Goal: Find specific page/section: Find specific page/section

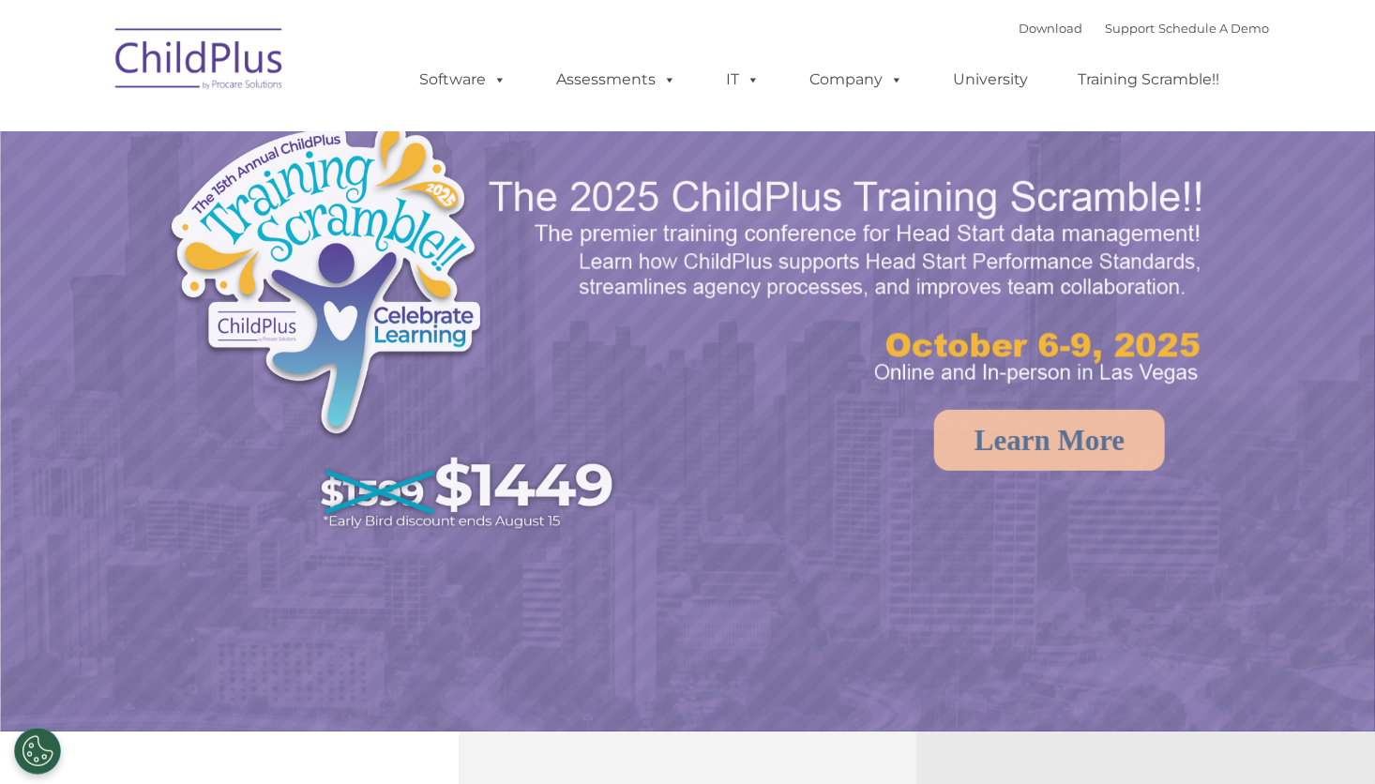
select select "MEDIUM"
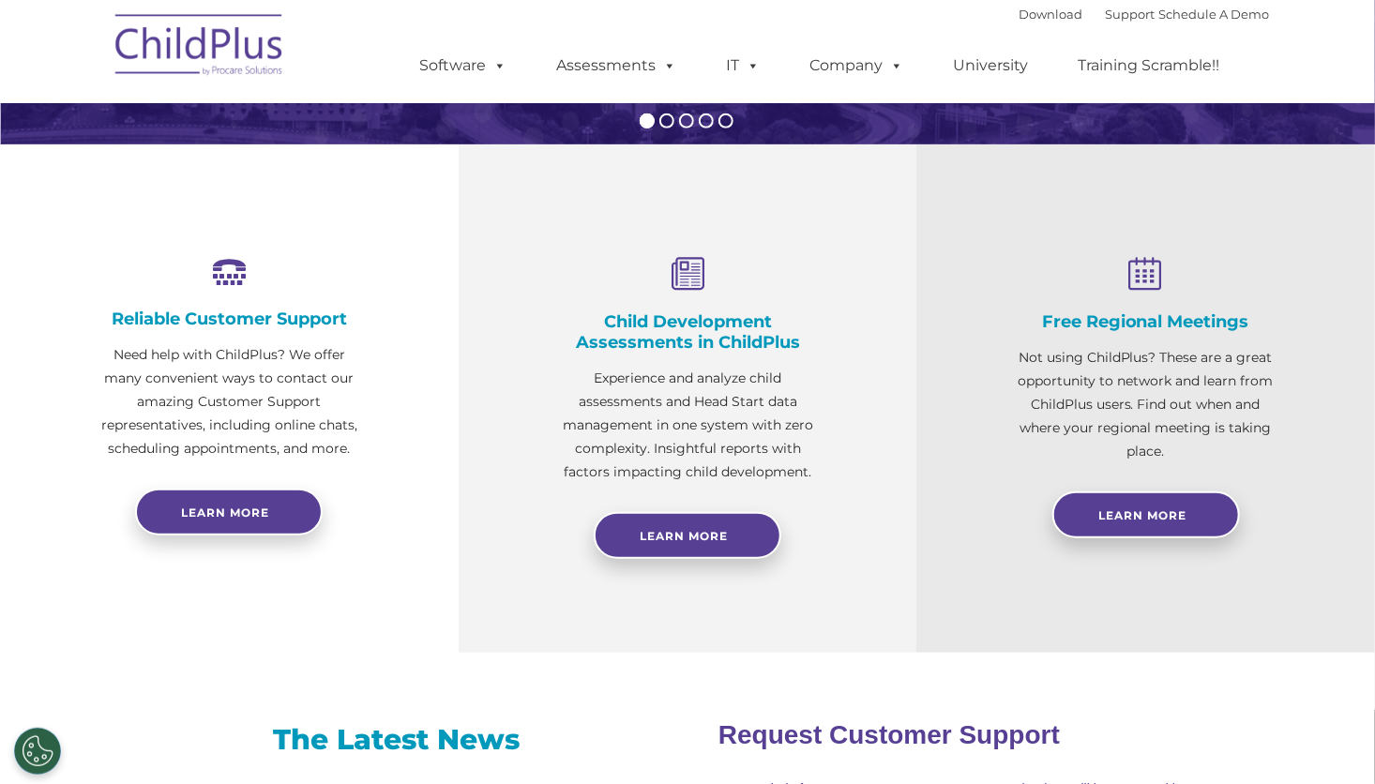
scroll to position [592, 0]
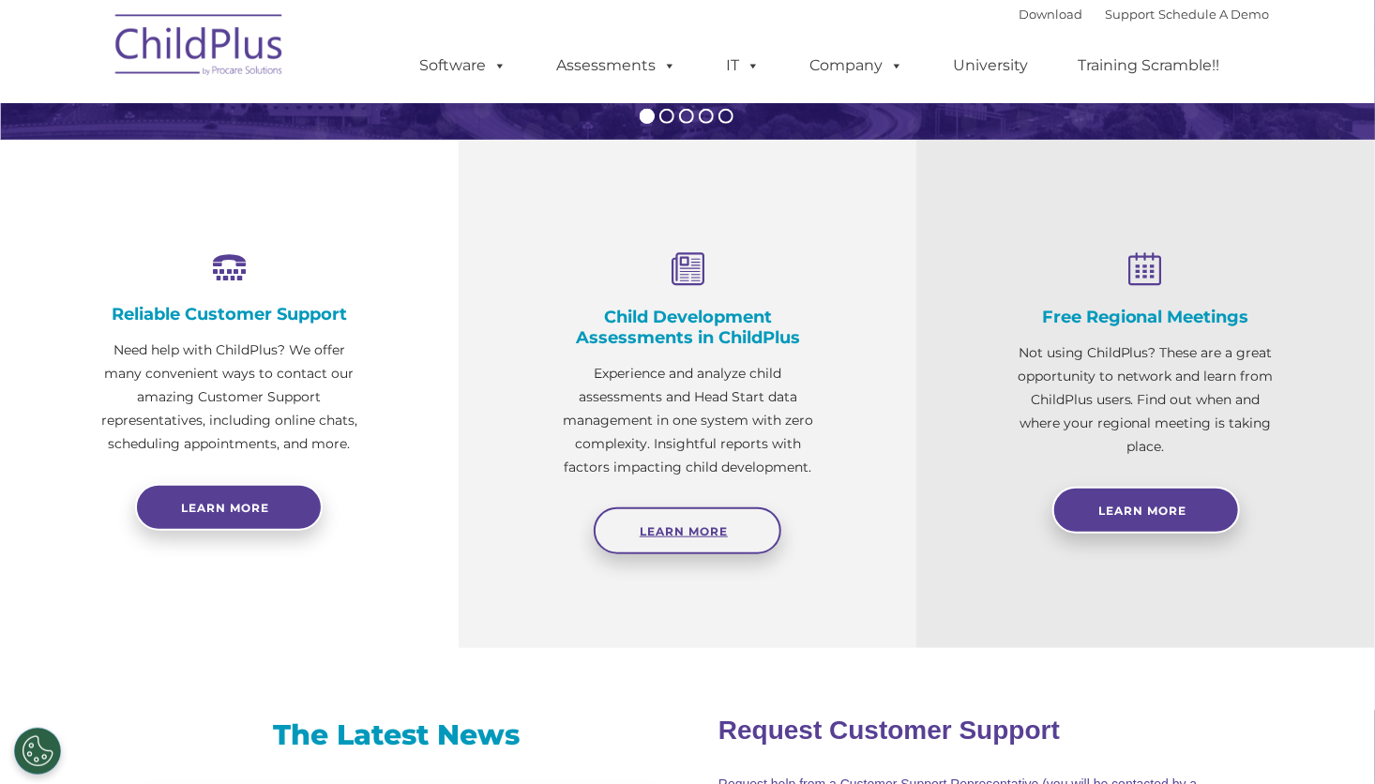
click at [717, 522] on link "Learn More" at bounding box center [688, 530] width 188 height 47
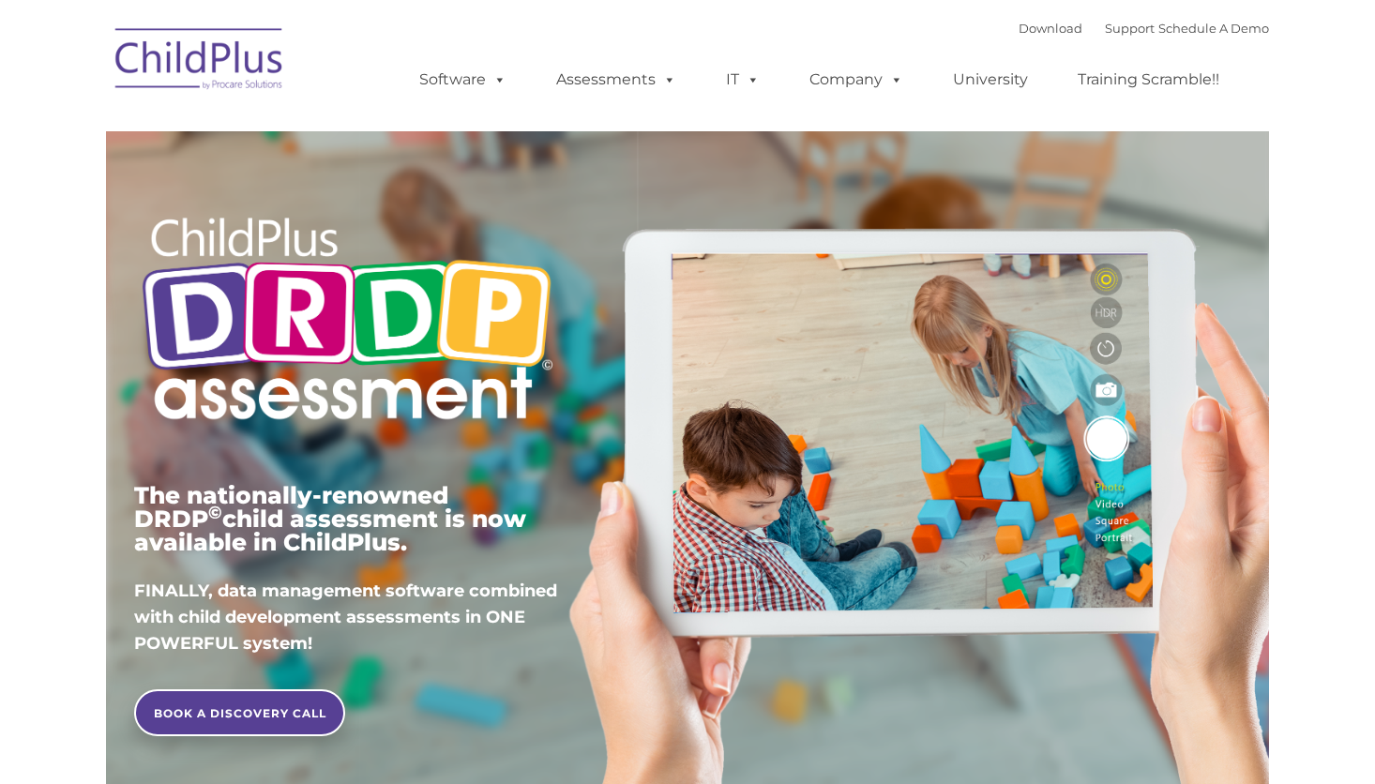
type input ""
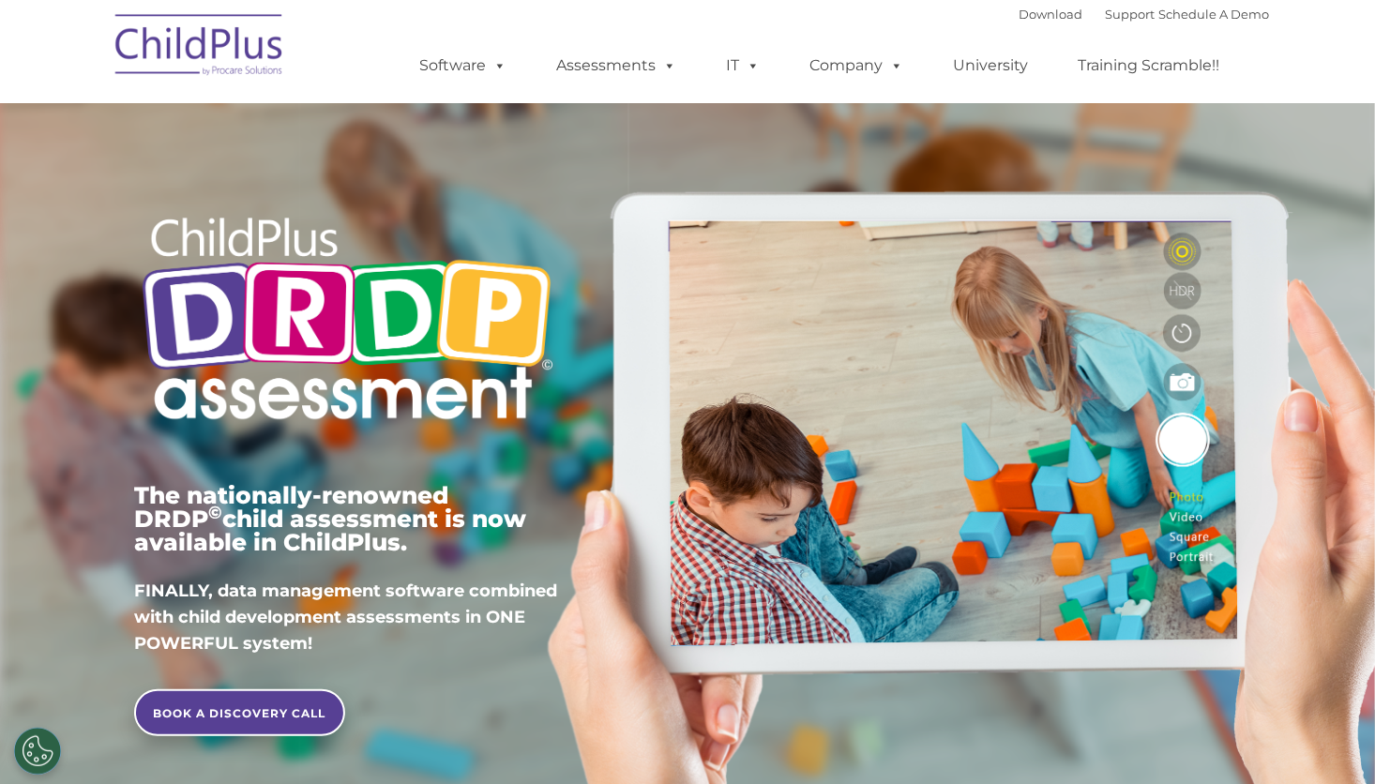
click at [256, 49] on img at bounding box center [200, 48] width 188 height 94
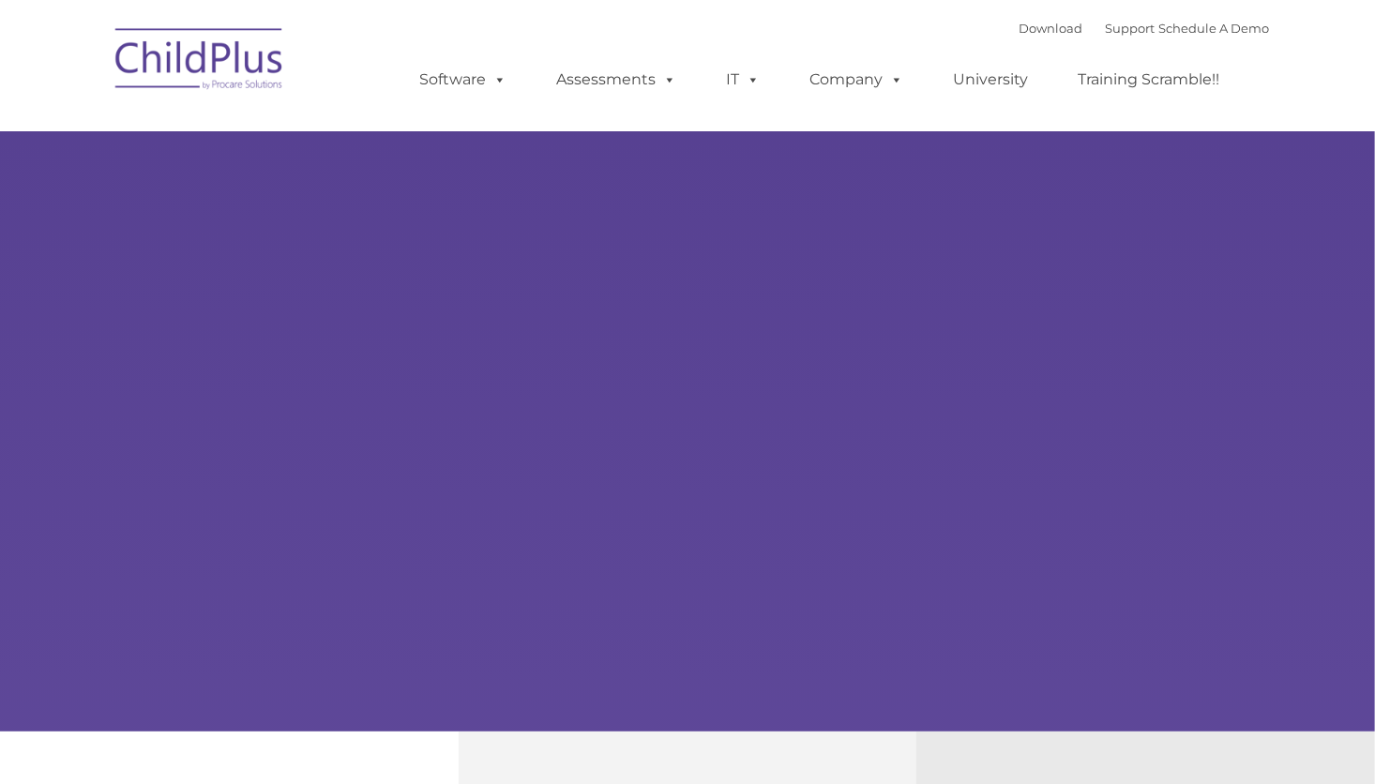
type input ""
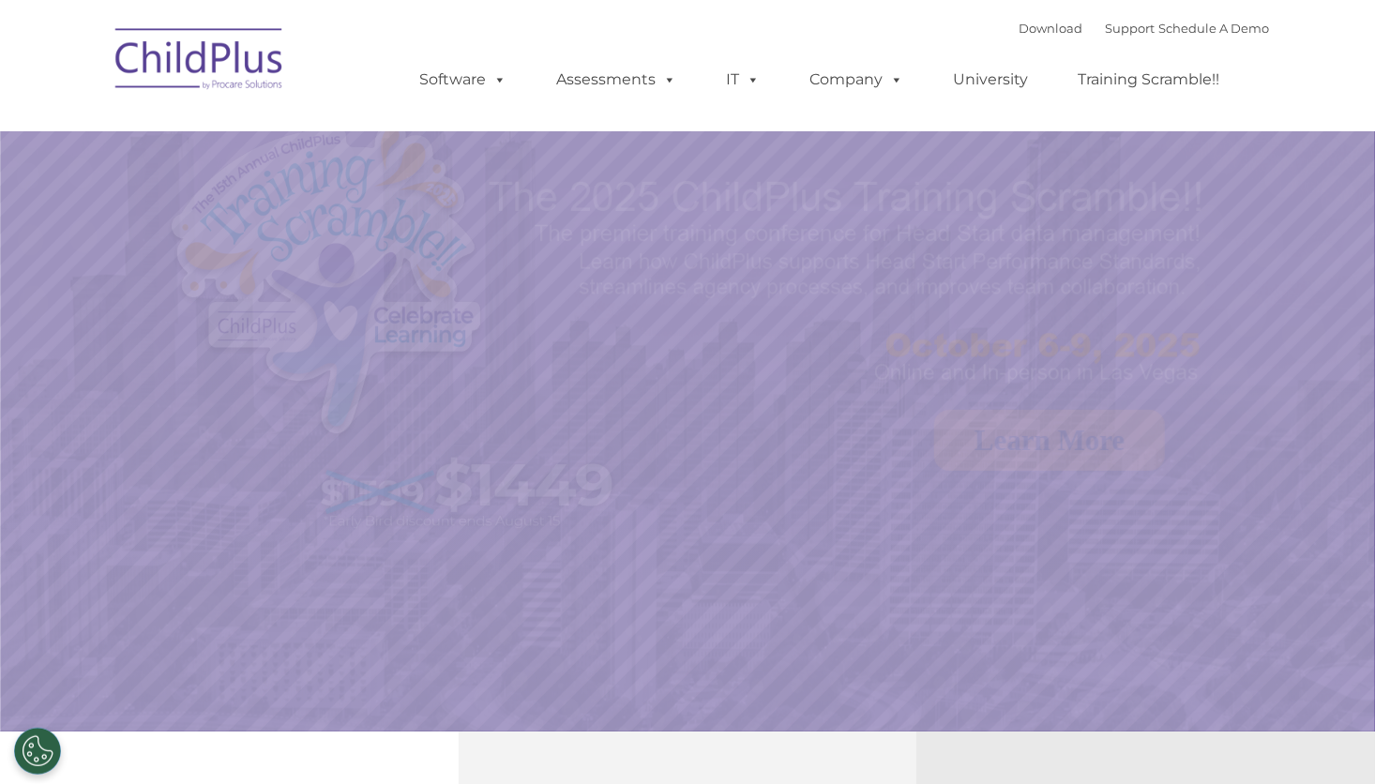
select select "MEDIUM"
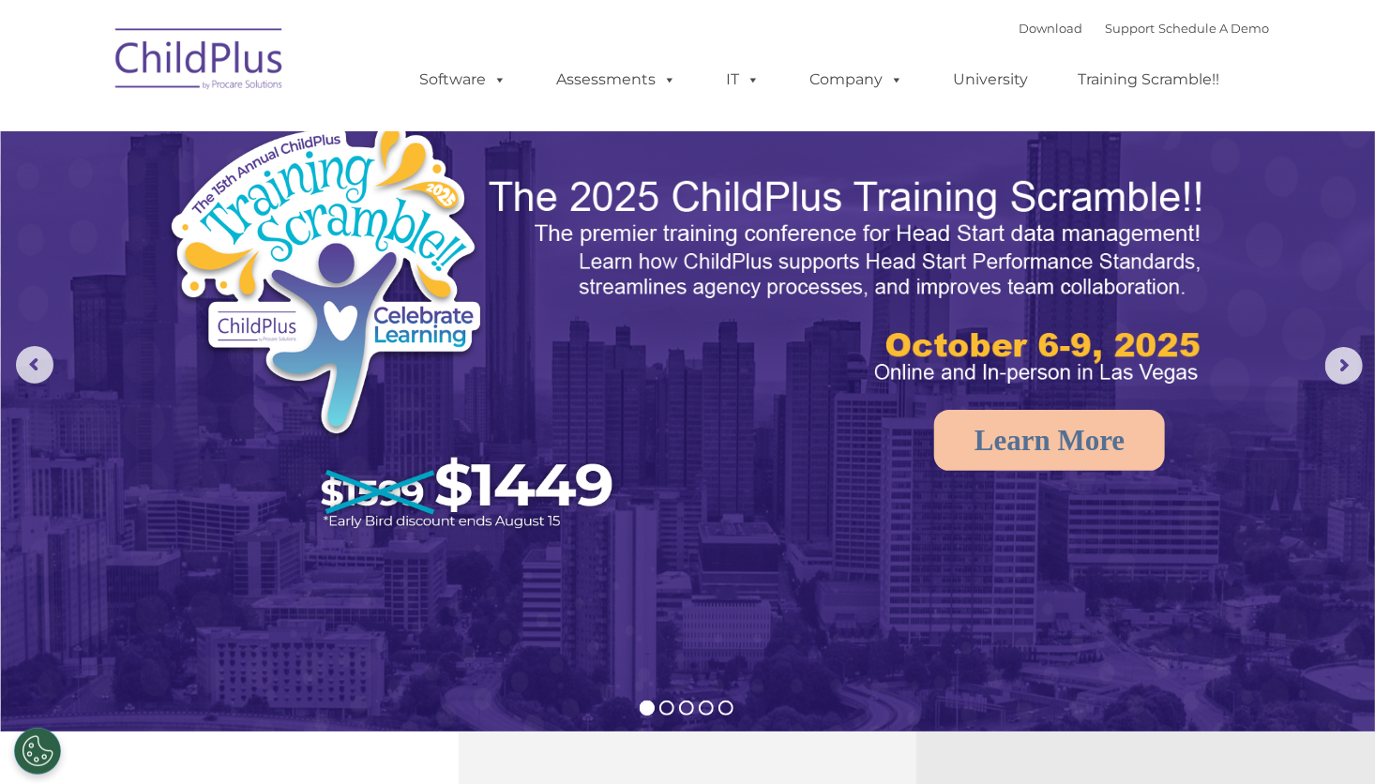
click at [191, 61] on img at bounding box center [200, 62] width 188 height 94
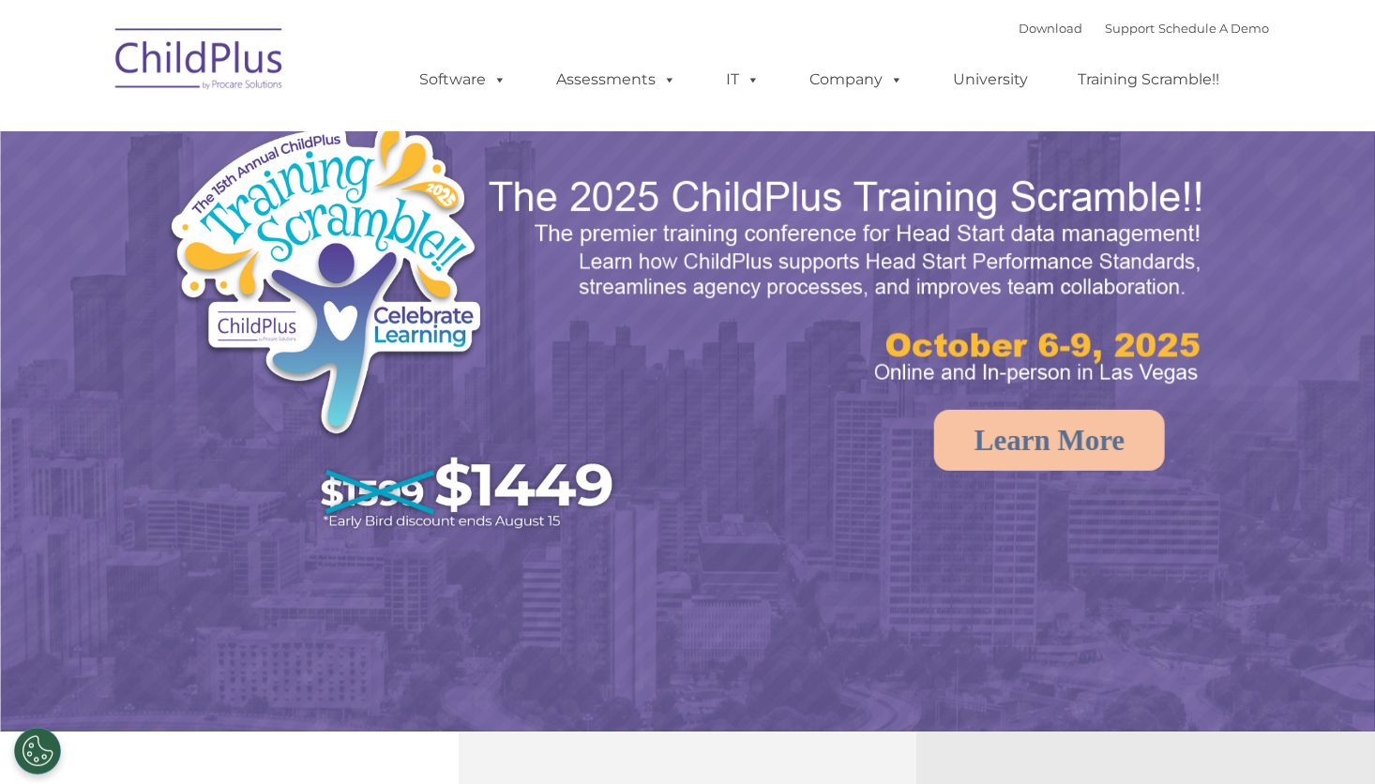
select select "MEDIUM"
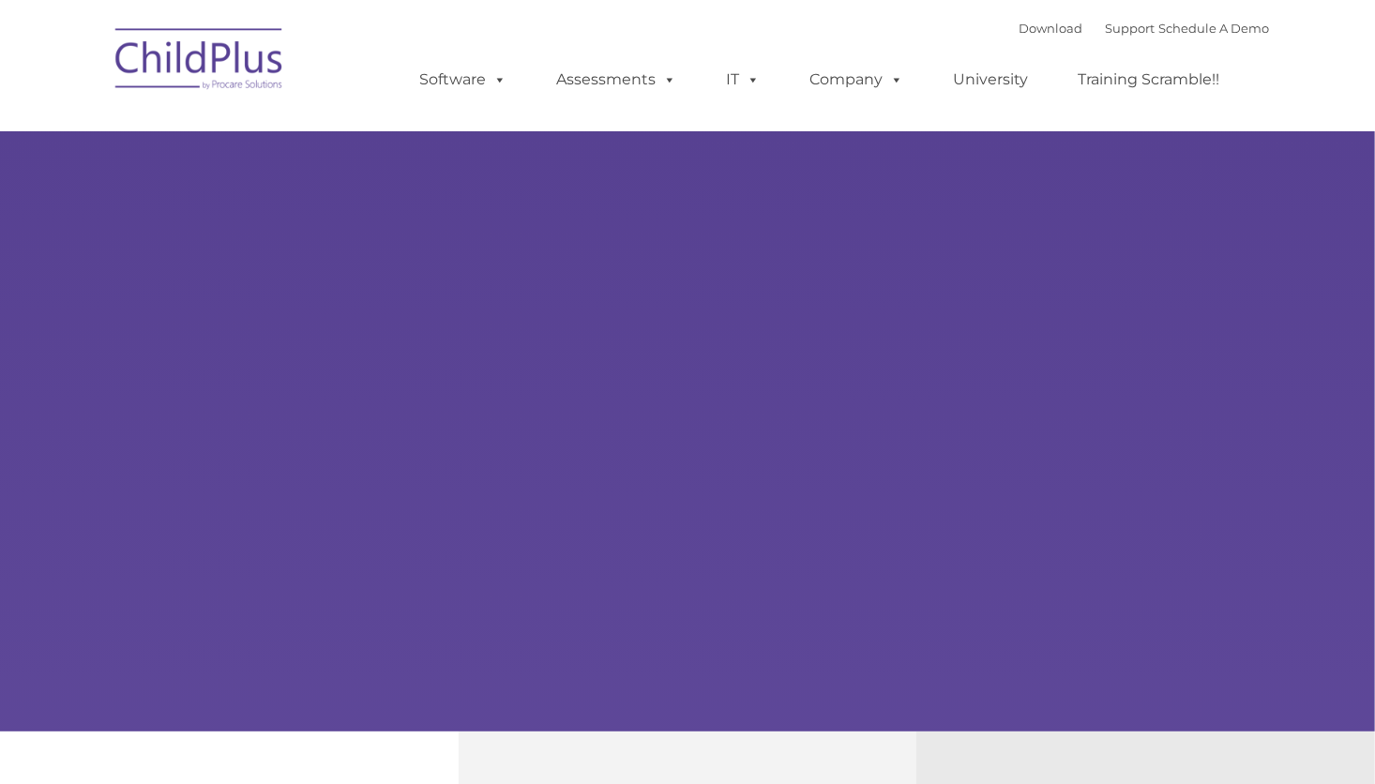
type input ""
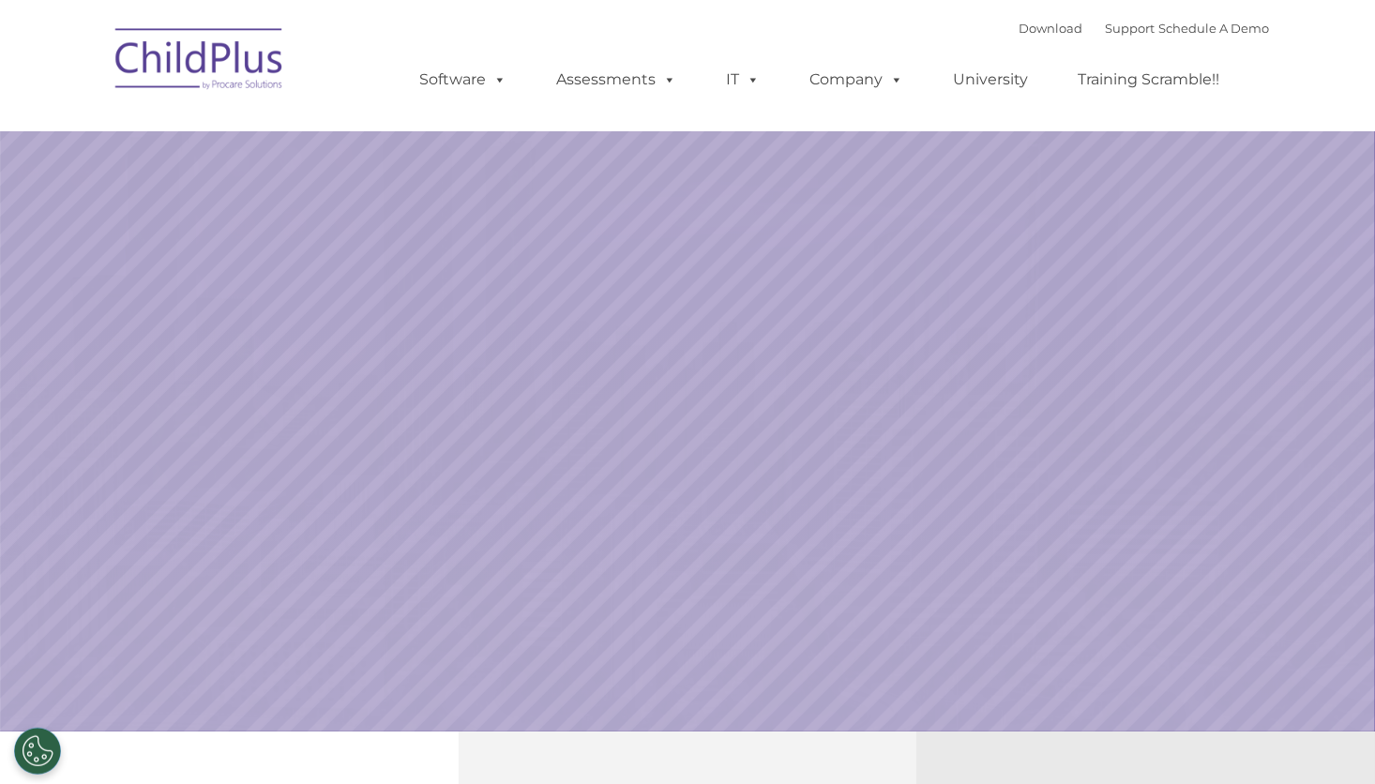
select select "MEDIUM"
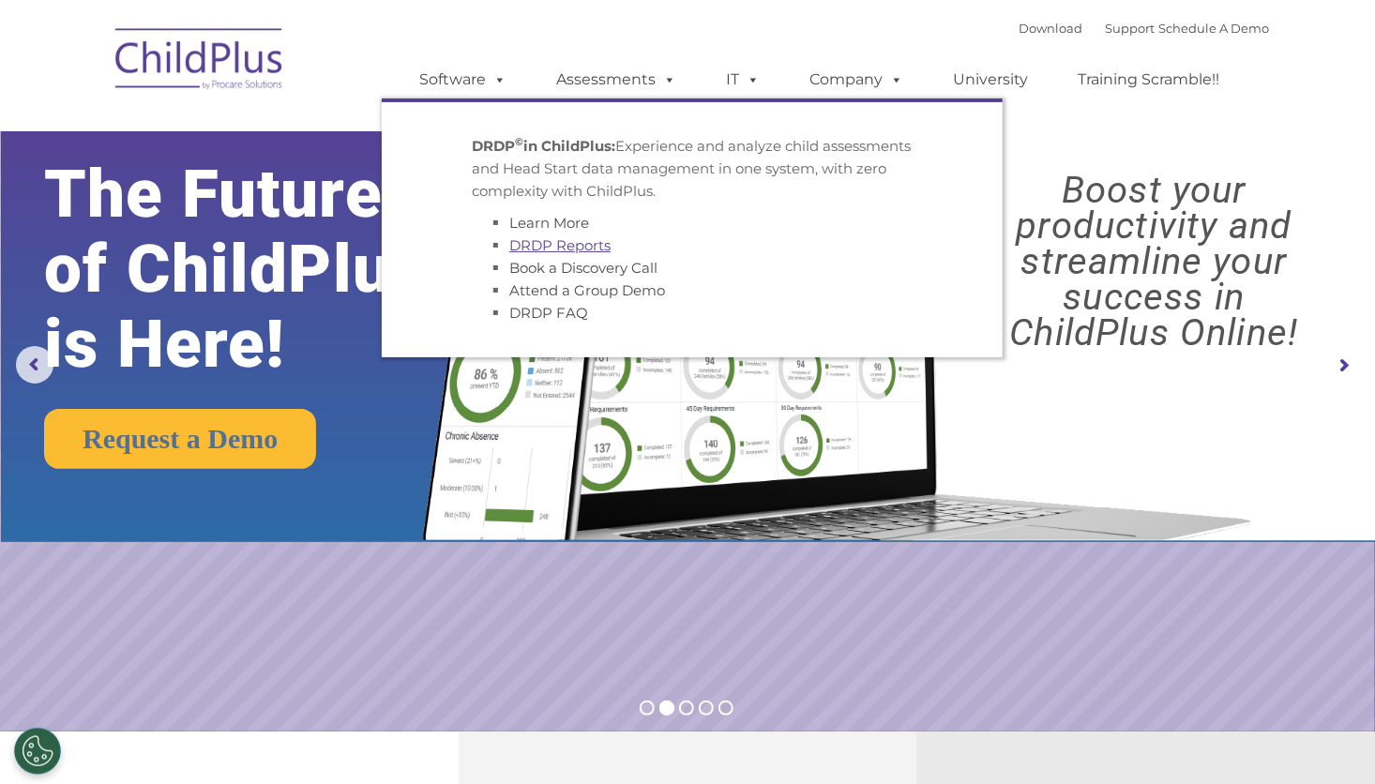
click at [574, 246] on link "DRDP Reports" at bounding box center [559, 245] width 101 height 18
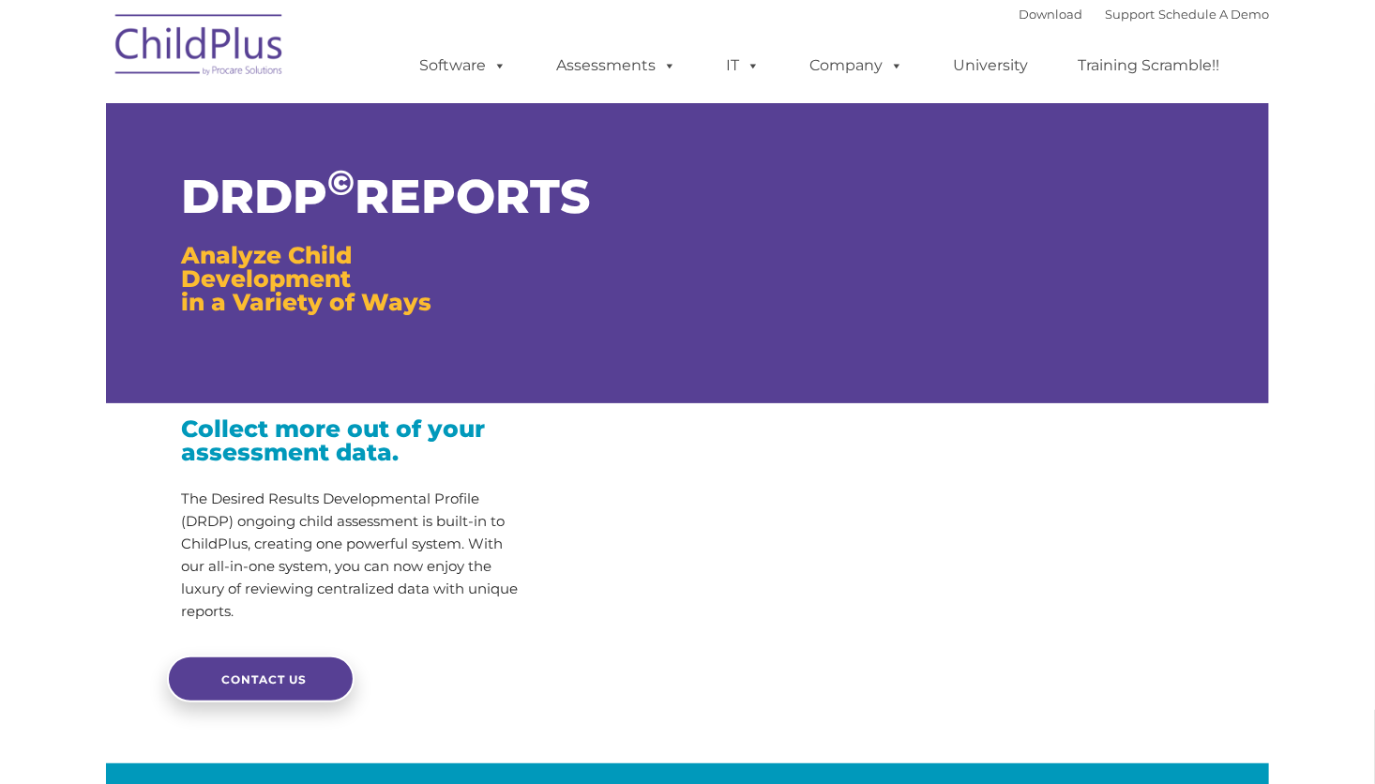
type input ""
